Goal: Check status

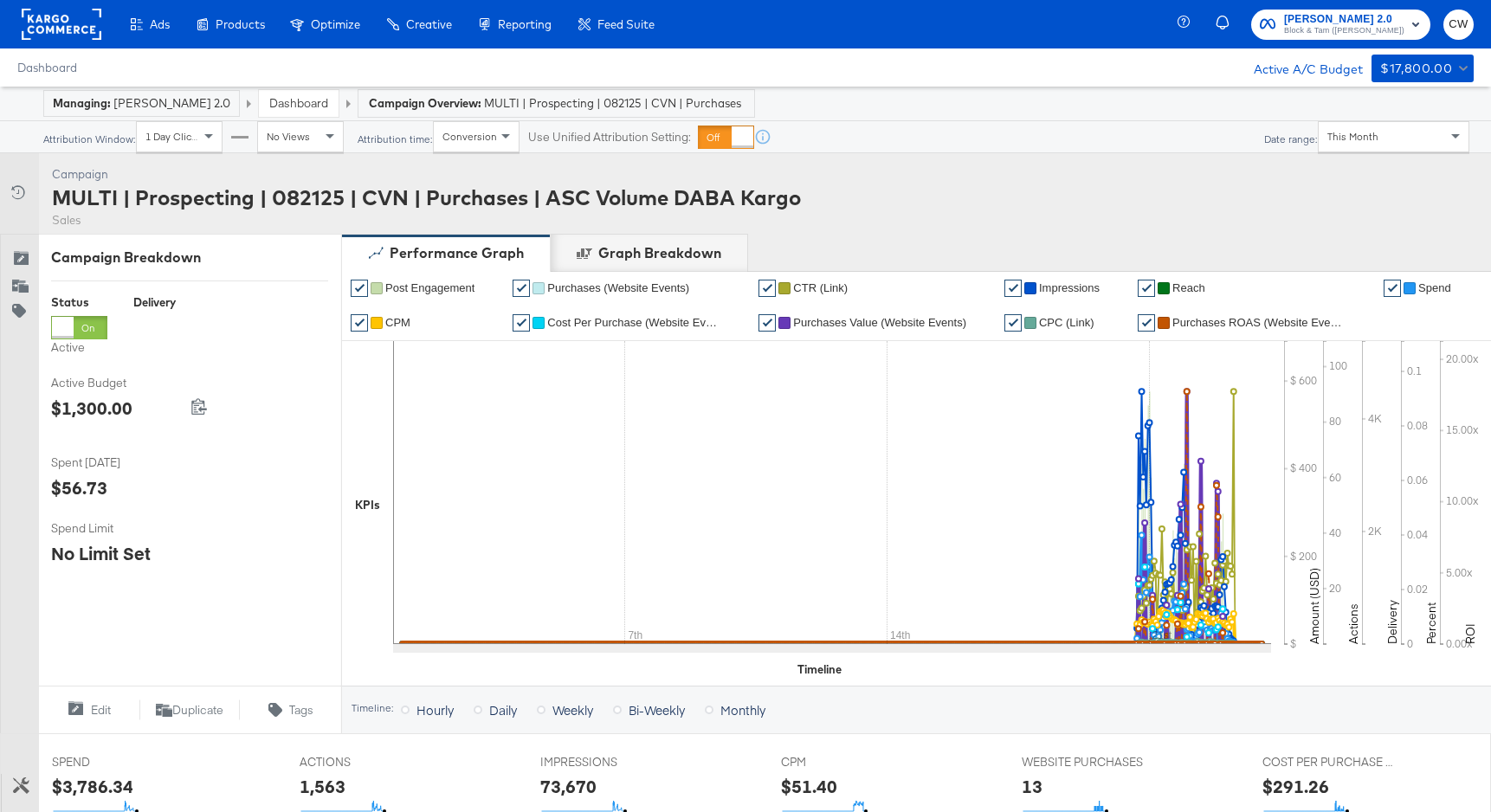
scroll to position [671, 0]
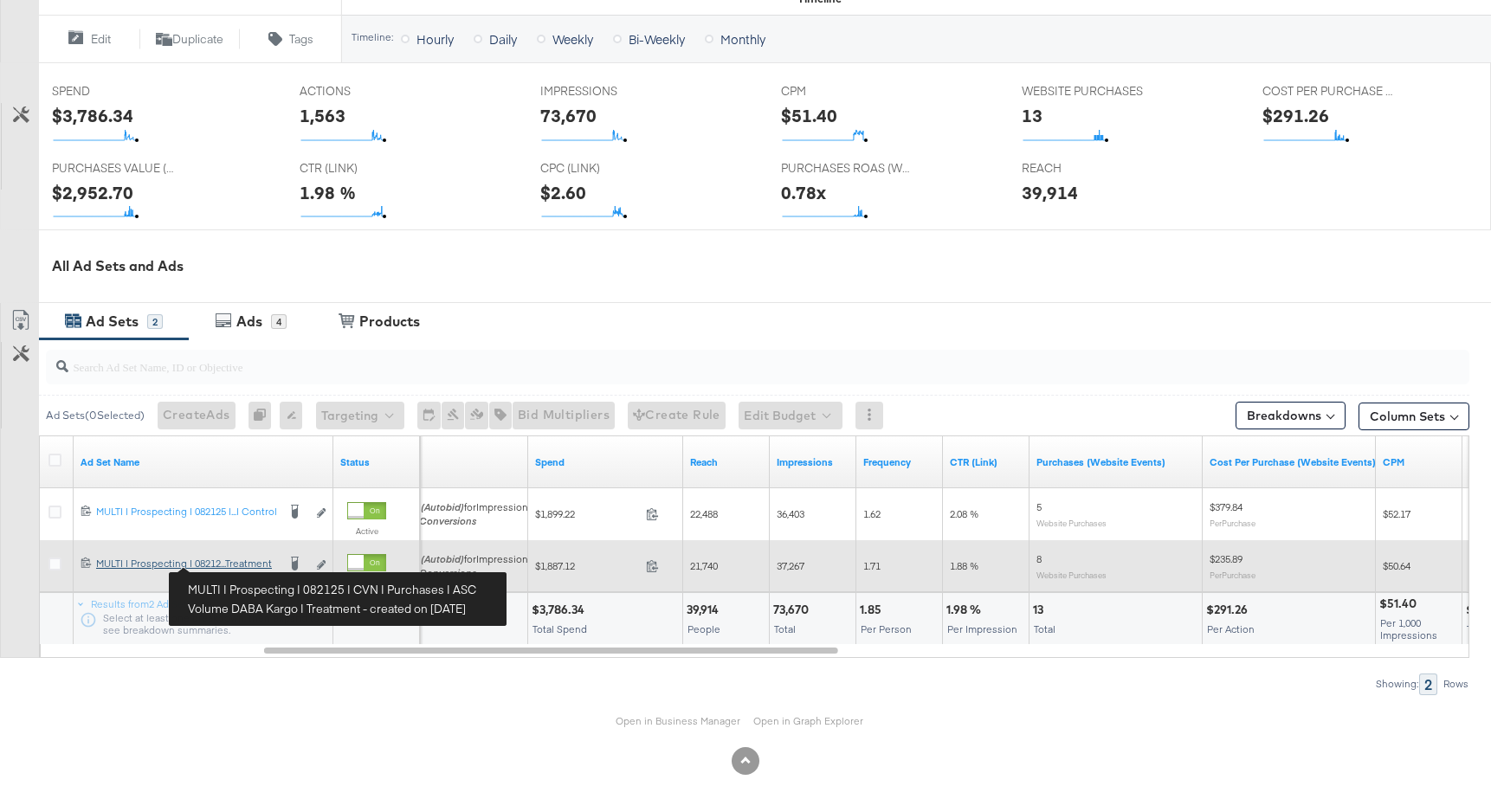
click at [238, 559] on div "MULTI | Prospecting | 082125 | CVN | Purchases | ASC Volume DABA Kargo | Treatm…" at bounding box center [186, 563] width 181 height 14
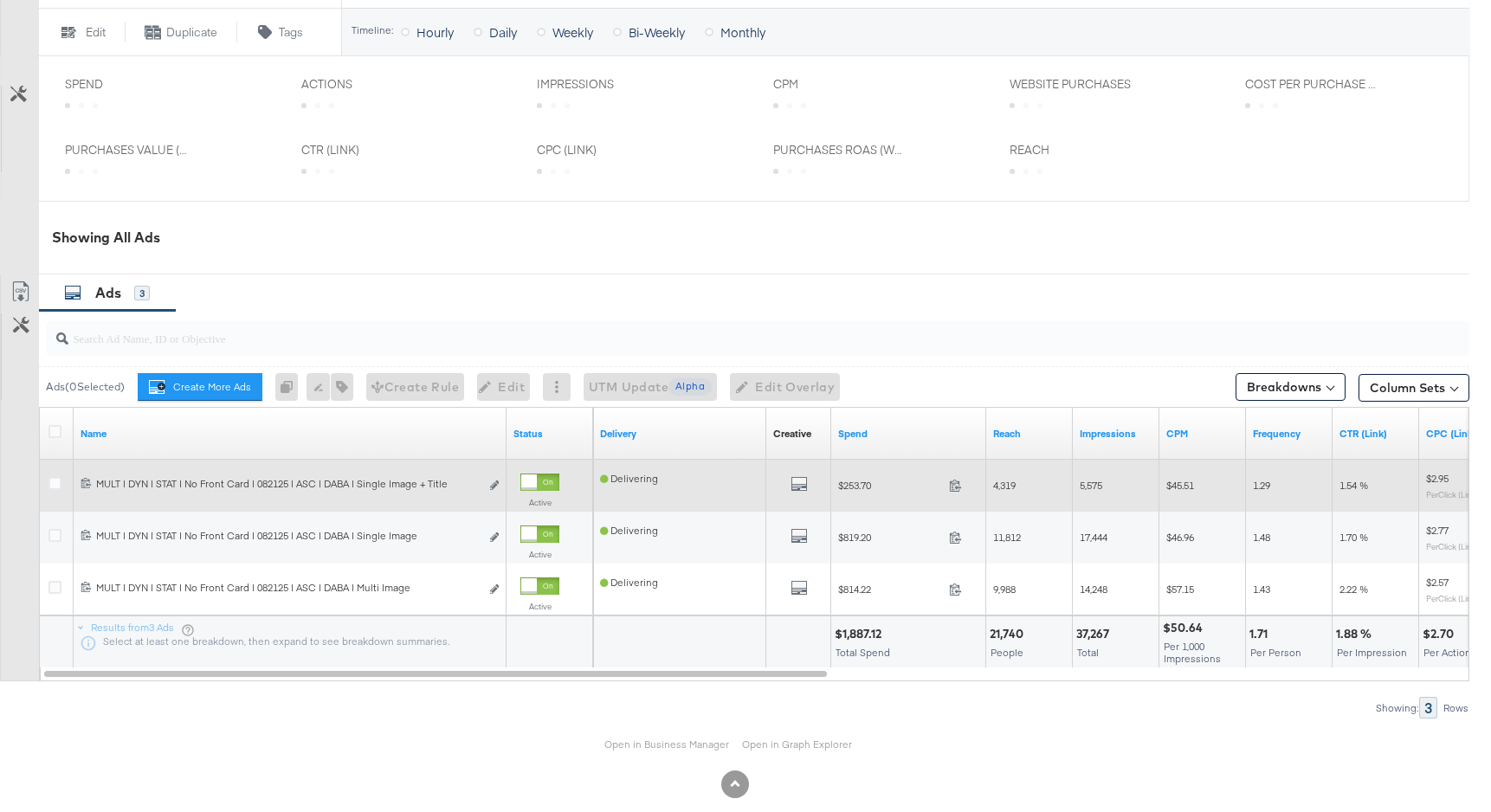
scroll to position [724, 0]
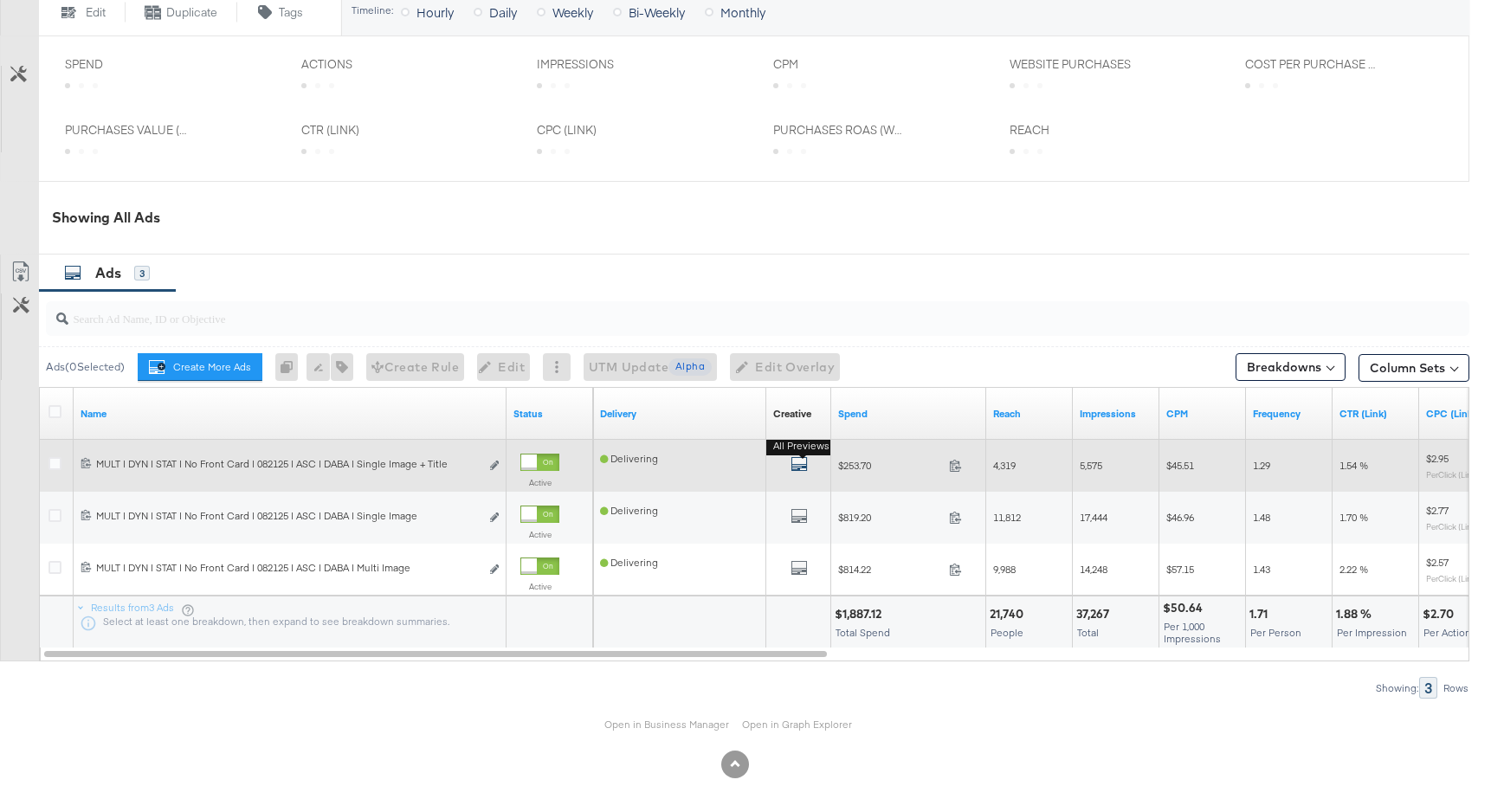
click at [799, 467] on icon "default" at bounding box center [799, 463] width 17 height 17
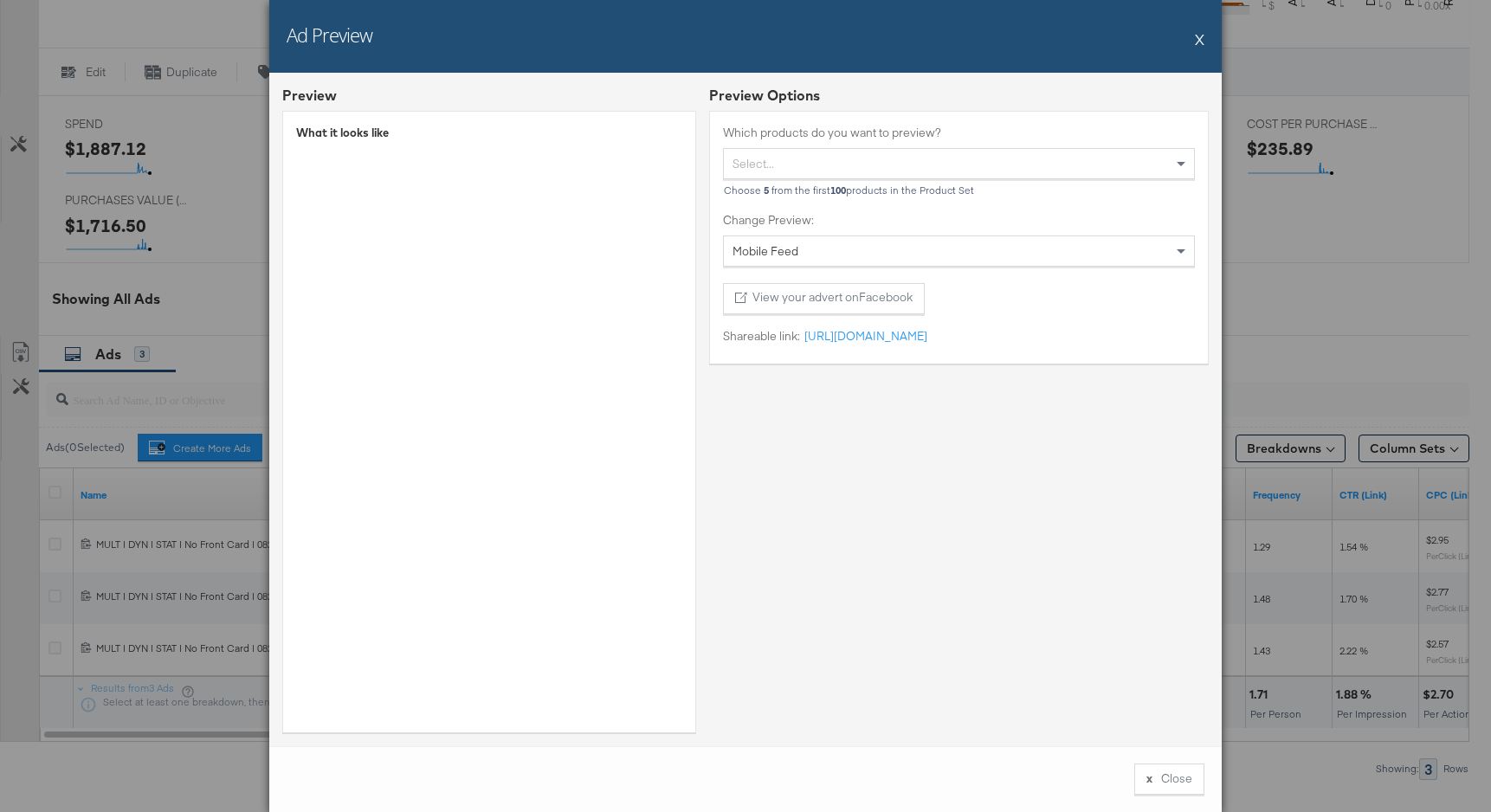
click at [1203, 36] on button "X" at bounding box center [1200, 39] width 10 height 35
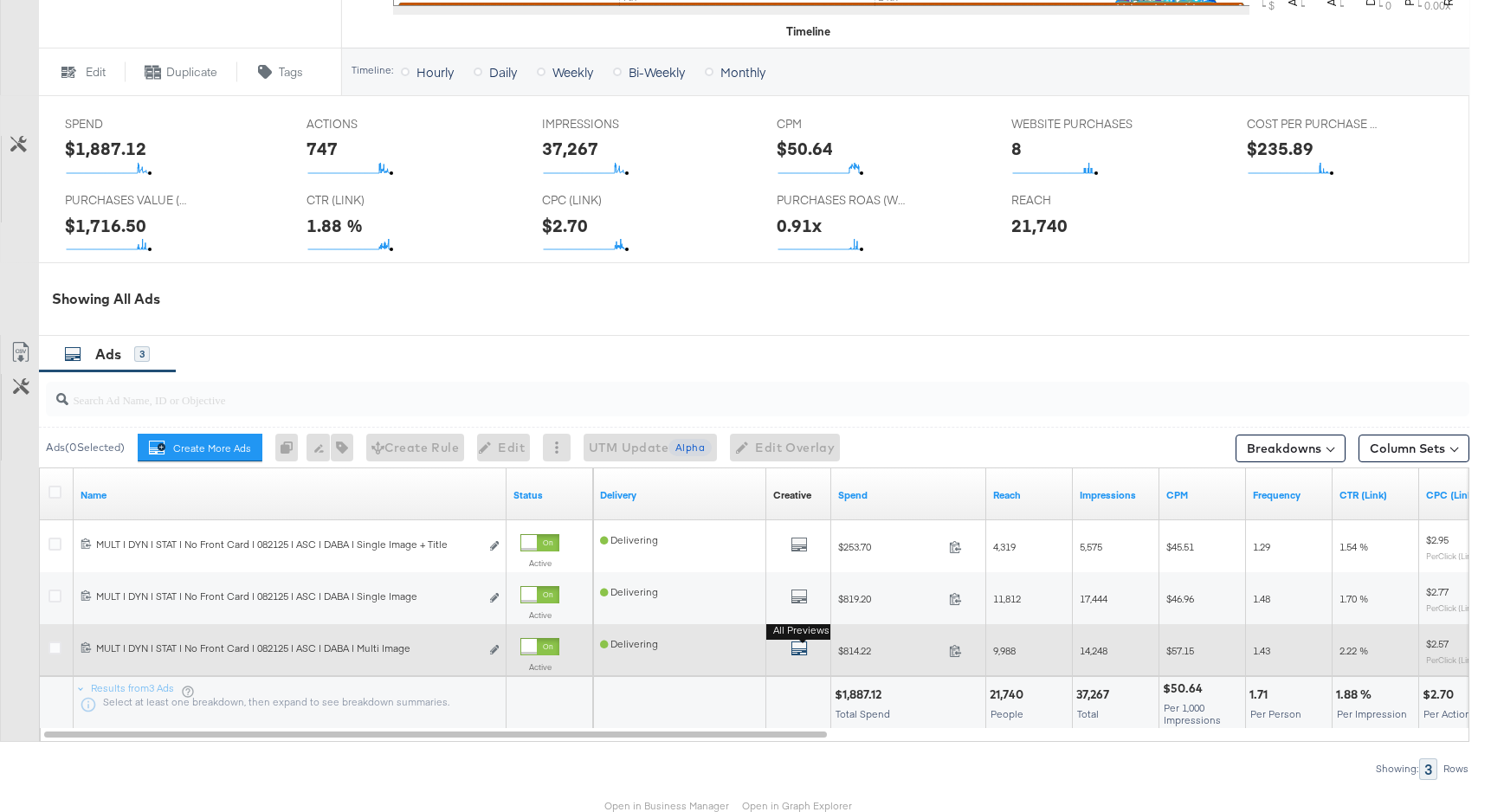
click at [799, 642] on icon "default" at bounding box center [799, 647] width 17 height 17
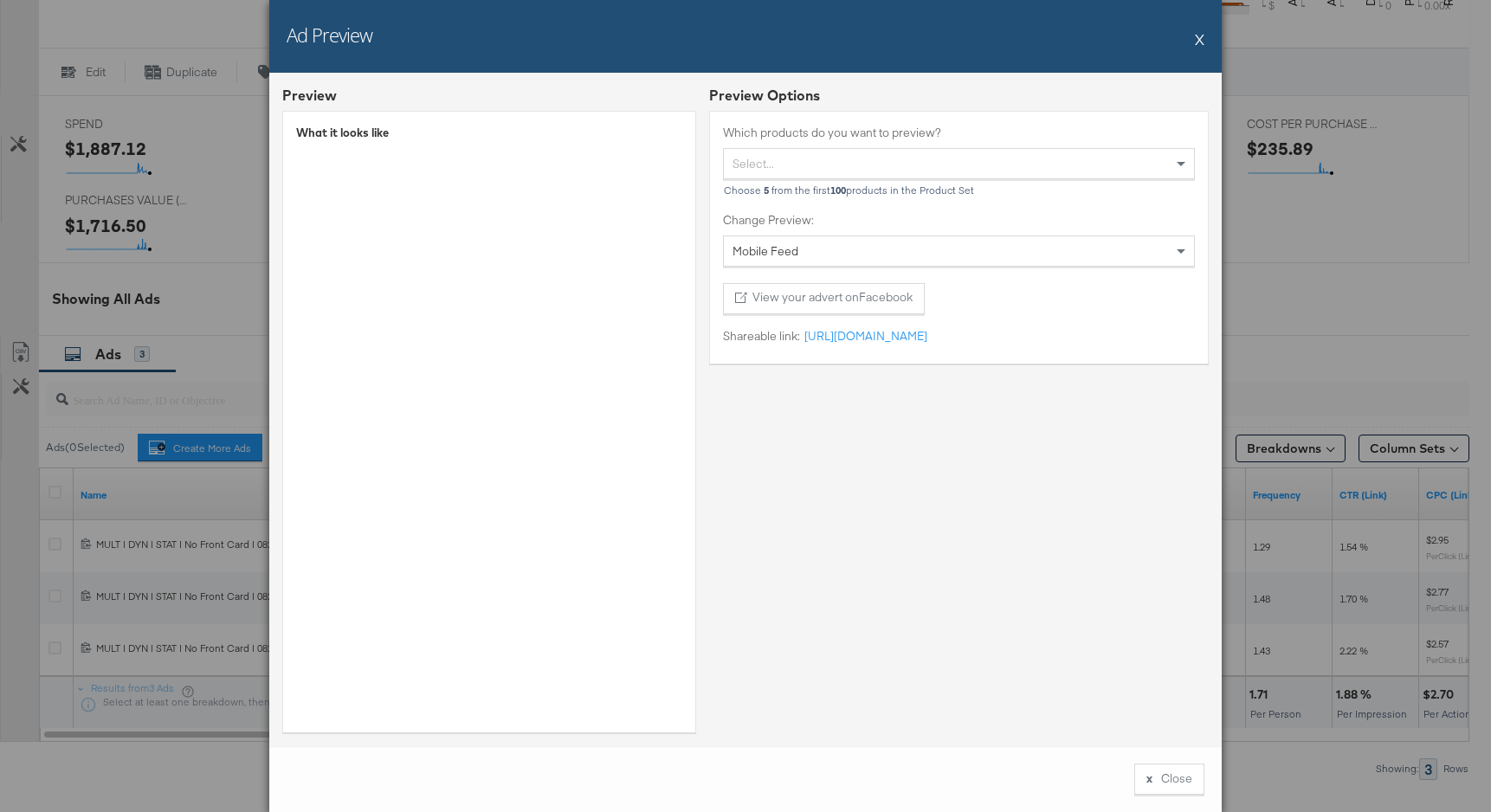
click at [1204, 38] on div "Ad Preview X" at bounding box center [746, 36] width 952 height 72
click at [1199, 45] on button "X" at bounding box center [1200, 39] width 10 height 35
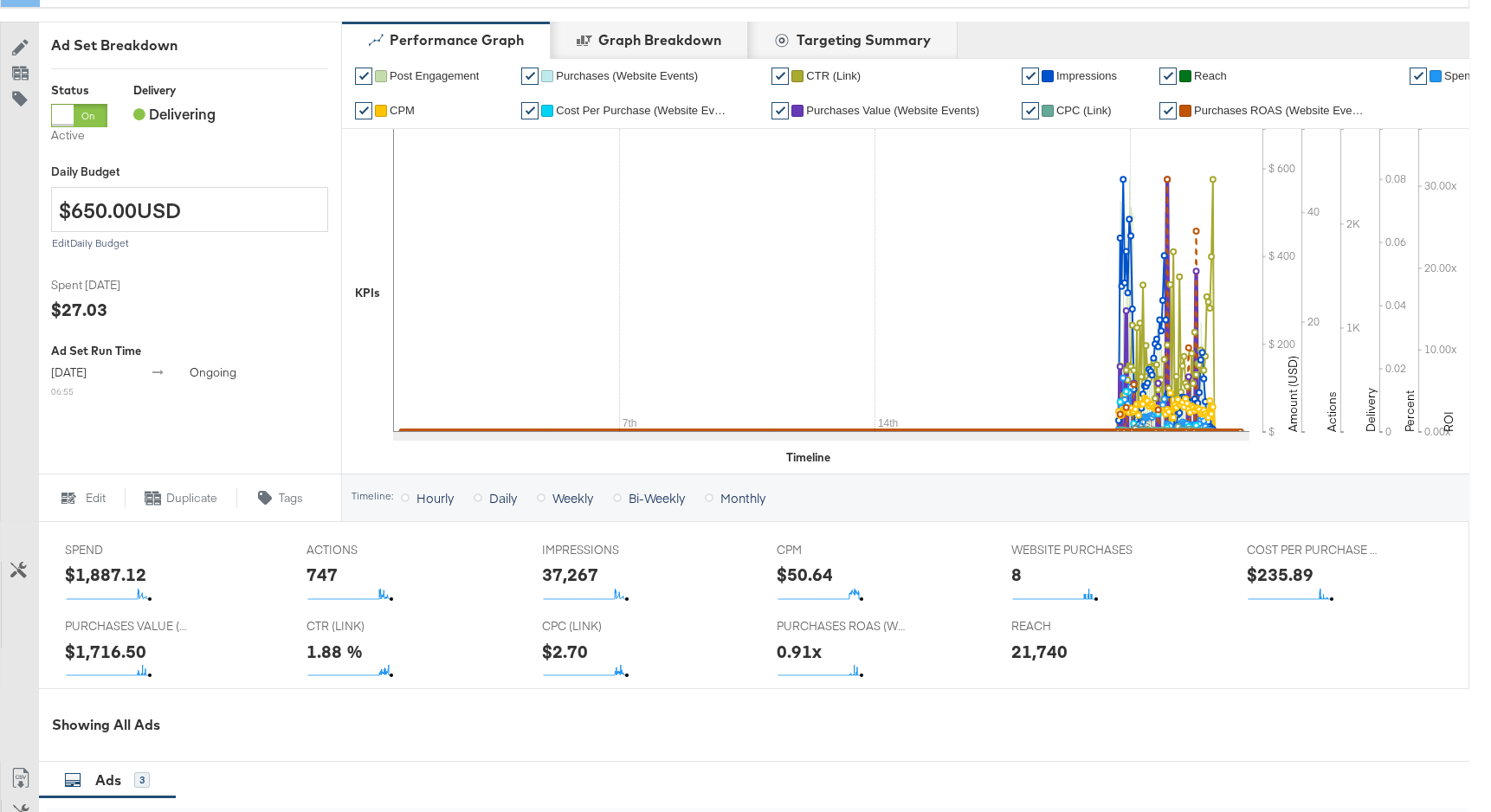
scroll to position [0, 0]
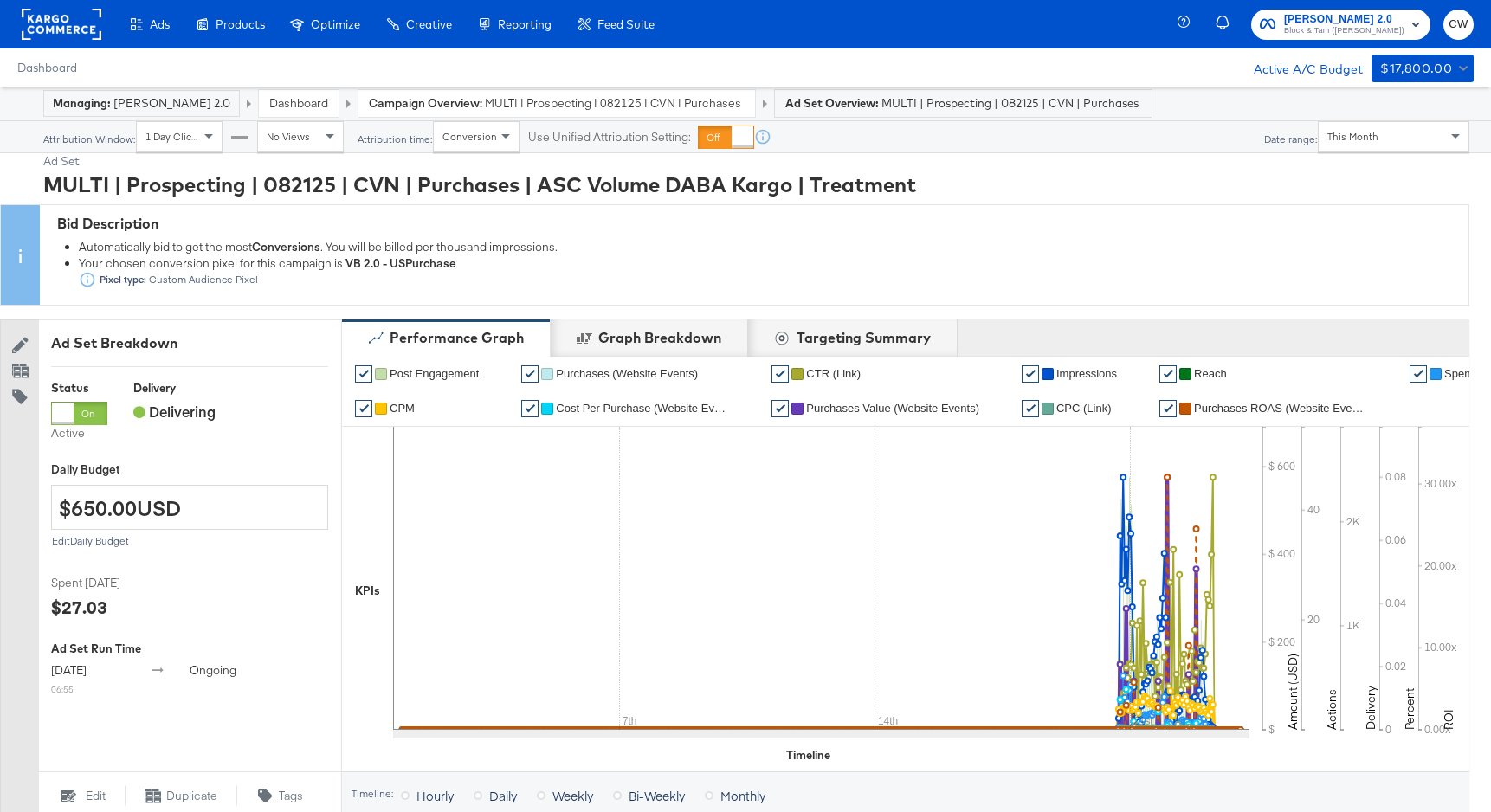
click at [1415, 138] on div "This Month" at bounding box center [1394, 137] width 150 height 30
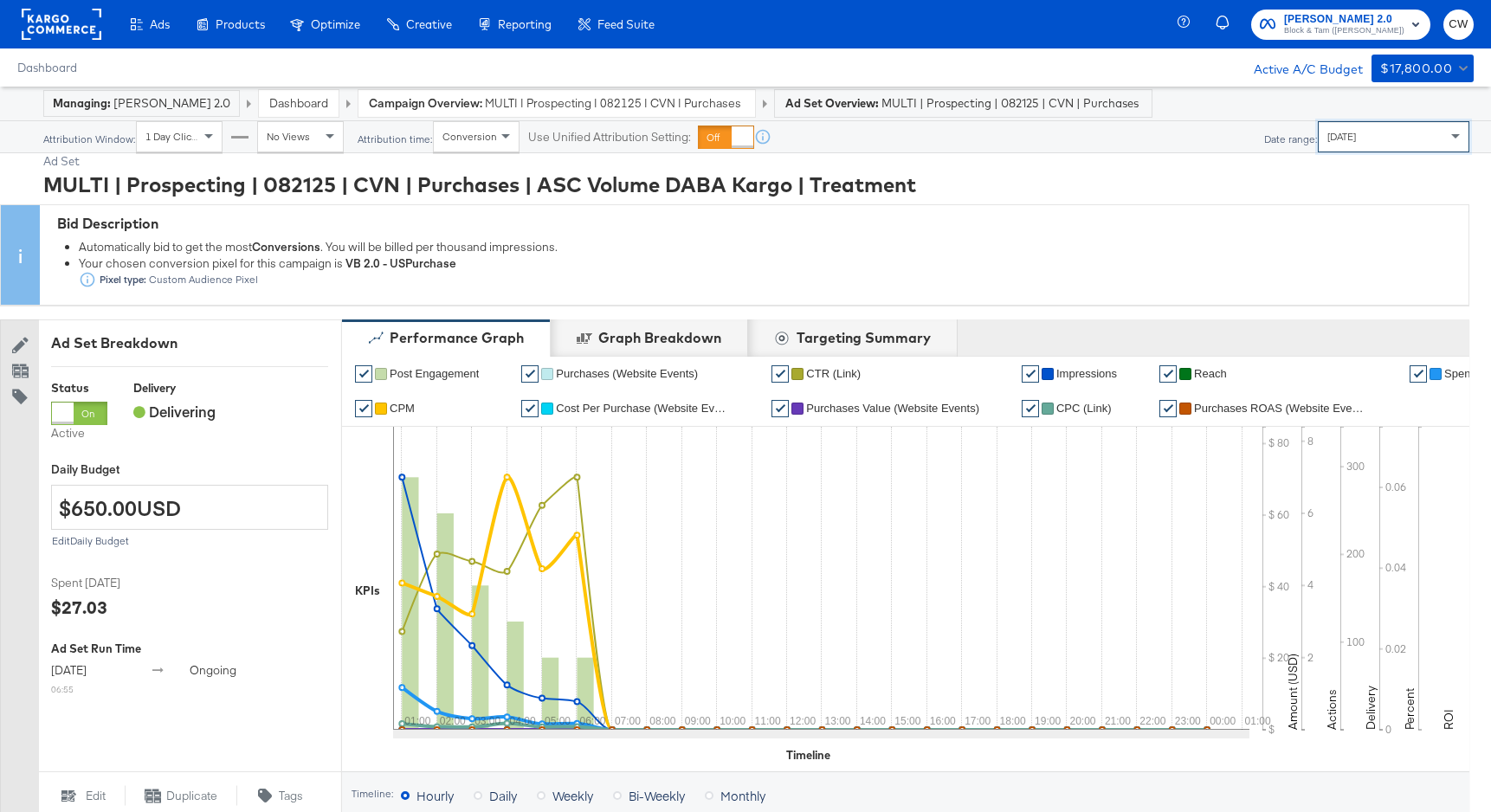
click at [557, 99] on span "MULTI | Prospecting | 082125 | CVN | Purchases | ASC Volume DABA Kargo" at bounding box center [615, 103] width 260 height 17
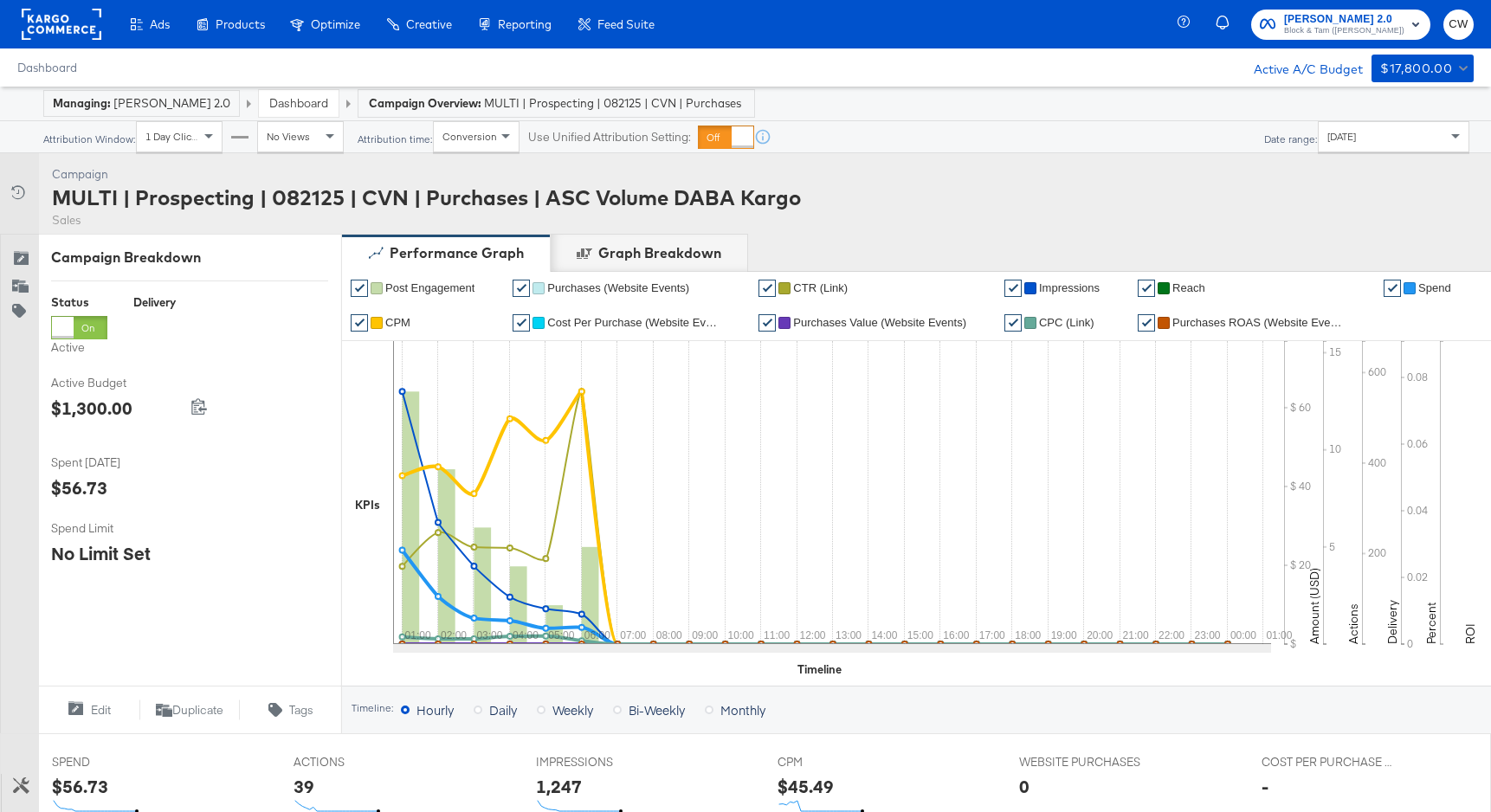
click at [1374, 145] on div "Today" at bounding box center [1394, 137] width 150 height 30
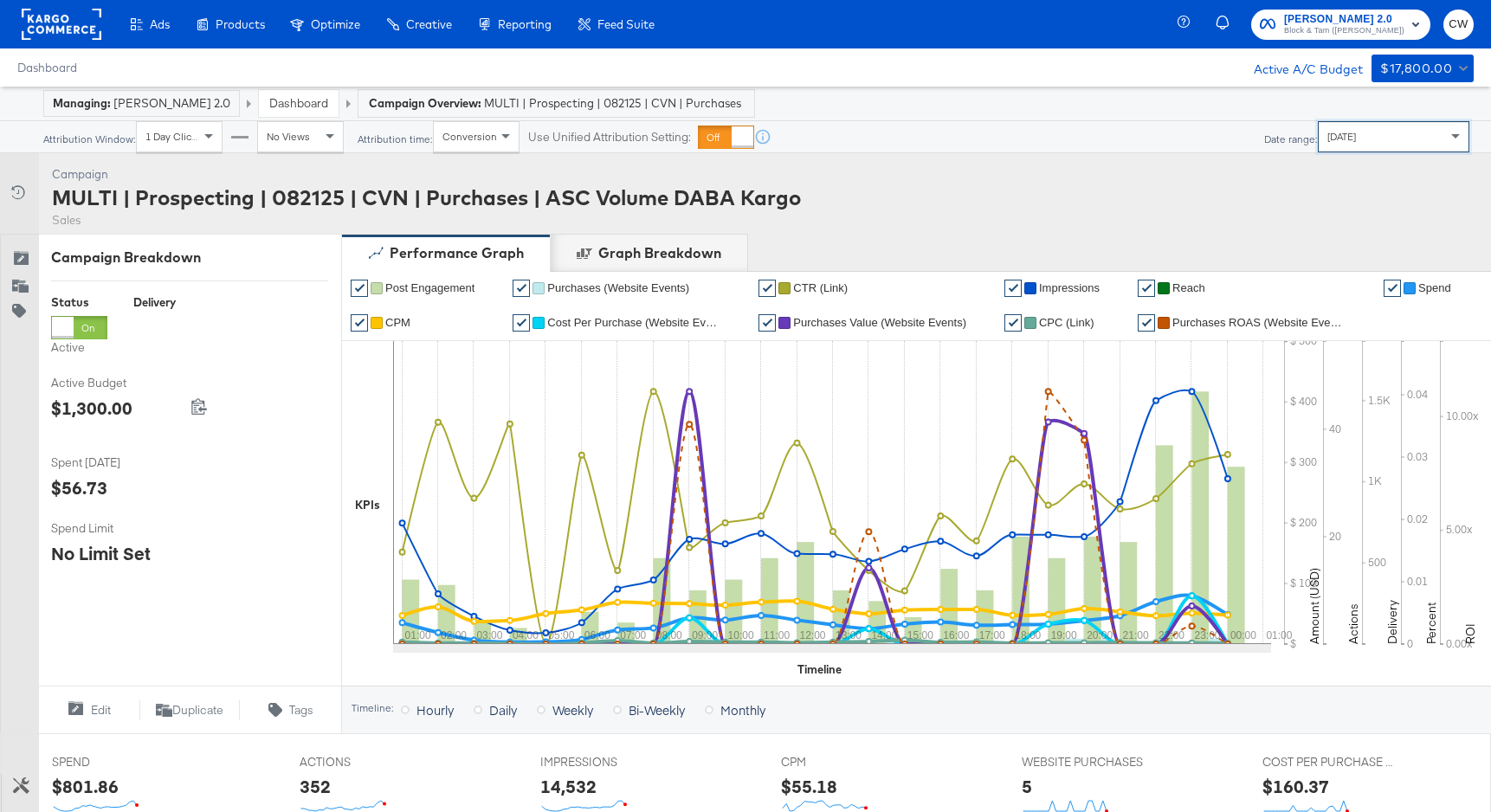
click at [293, 143] on div "No Views" at bounding box center [301, 137] width 85 height 30
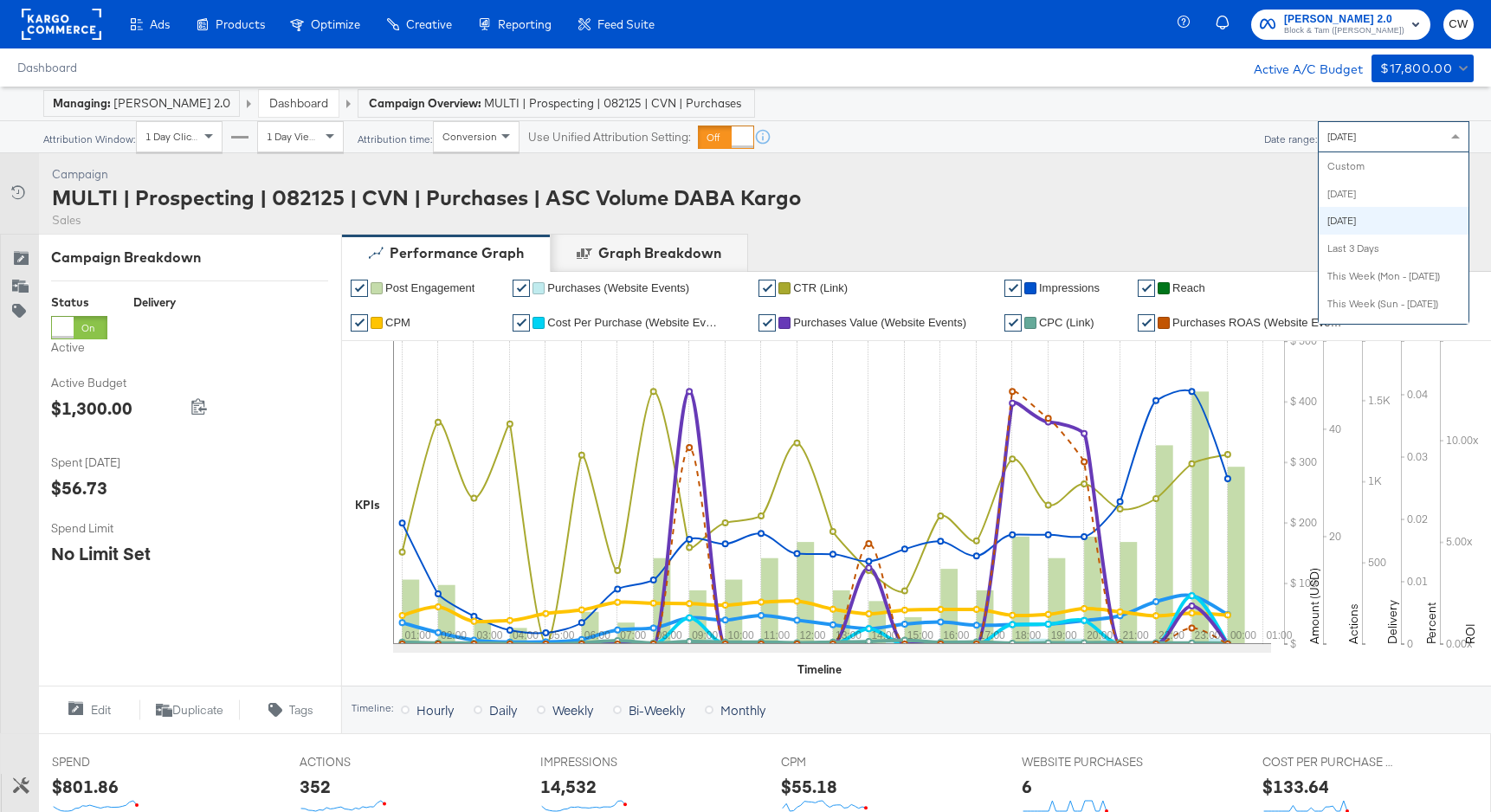
click at [1388, 145] on div "Yesterday" at bounding box center [1394, 137] width 150 height 30
